Goal: Task Accomplishment & Management: Use online tool/utility

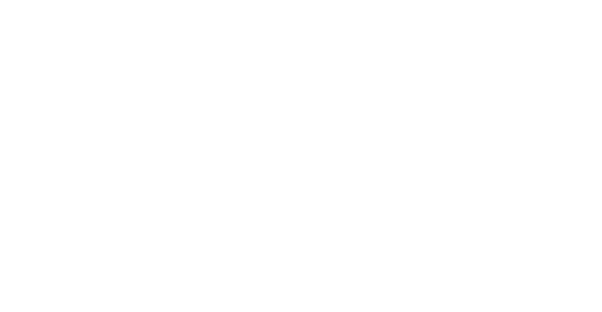
click at [187, 73] on body at bounding box center [301, 156] width 602 height 312
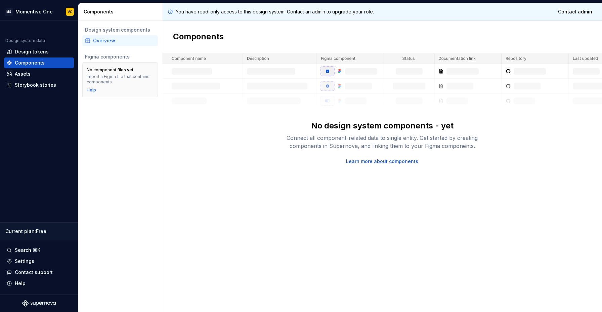
click at [201, 170] on div "You have read-only access to this design system. Contact an admin to upgrade yo…" at bounding box center [381, 157] width 439 height 309
click at [35, 86] on div "Storybook stories" at bounding box center [35, 85] width 41 height 7
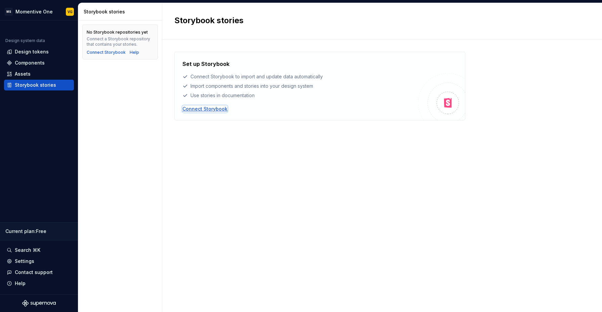
click at [204, 110] on div "Connect Storybook" at bounding box center [204, 108] width 45 height 7
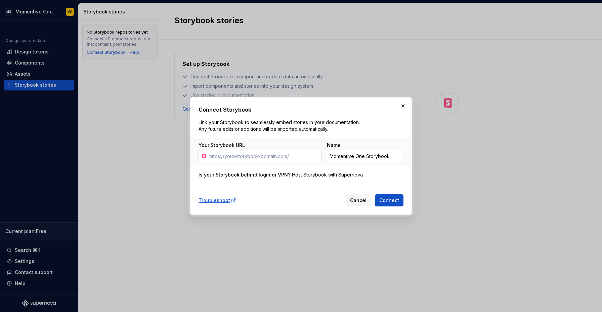
click at [259, 158] on input "Your Storybook URL" at bounding box center [263, 156] width 115 height 12
click at [357, 157] on input "Momentive One Storybook" at bounding box center [365, 156] width 77 height 12
click at [252, 154] on input "Your Storybook URL" at bounding box center [263, 156] width 115 height 12
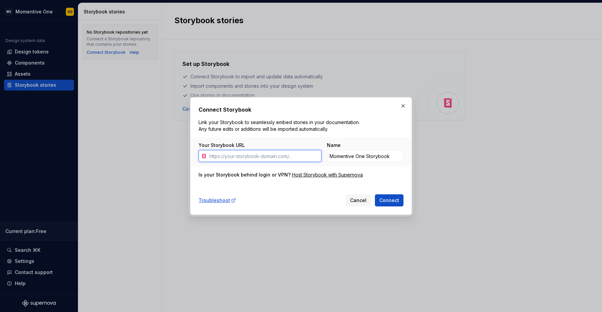
click at [252, 154] on input "Your Storybook URL" at bounding box center [263, 156] width 115 height 12
click at [320, 173] on div "Host Storybook with Supernova" at bounding box center [327, 174] width 71 height 7
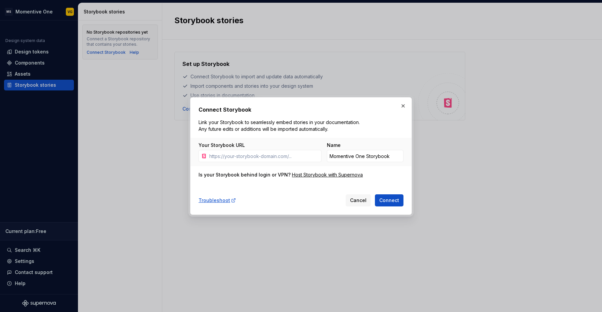
click at [246, 175] on div "Is your Storybook behind login or VPN?" at bounding box center [244, 174] width 92 height 7
click at [332, 175] on div "Host Storybook with Supernova" at bounding box center [327, 174] width 71 height 7
